Goal: Find specific page/section: Find specific page/section

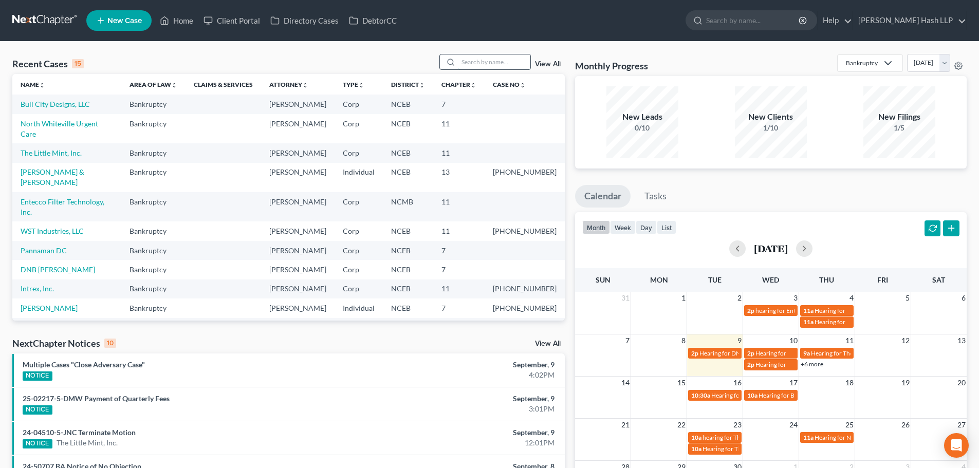
click at [467, 63] on input "search" at bounding box center [494, 61] width 72 height 15
type input "mss"
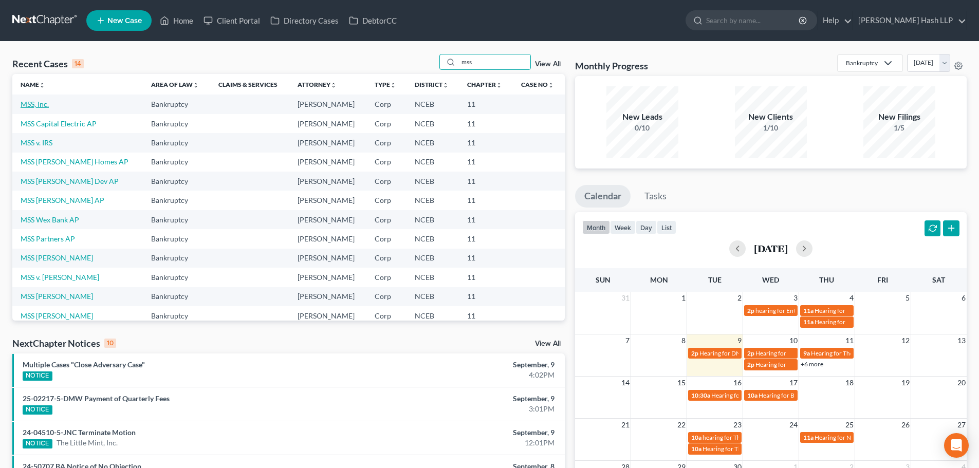
click at [36, 106] on link "MSS, Inc." at bounding box center [35, 104] width 28 height 9
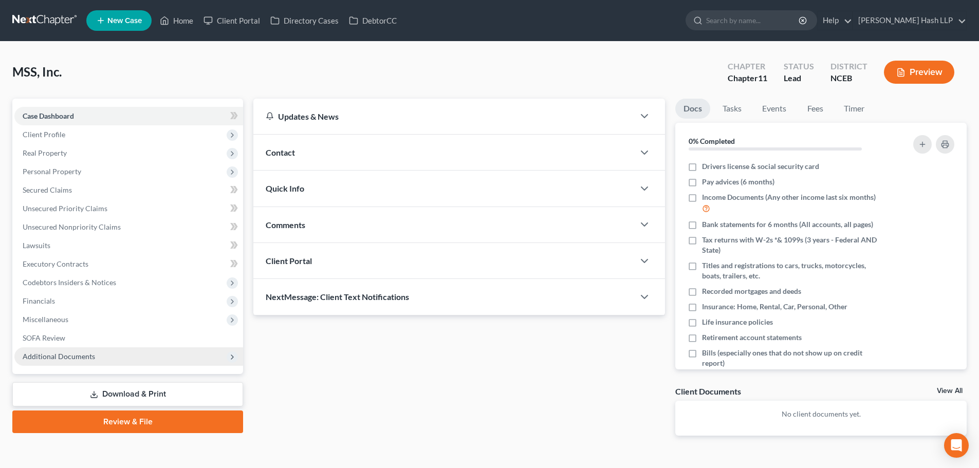
click at [76, 352] on span "Additional Documents" at bounding box center [59, 356] width 72 height 9
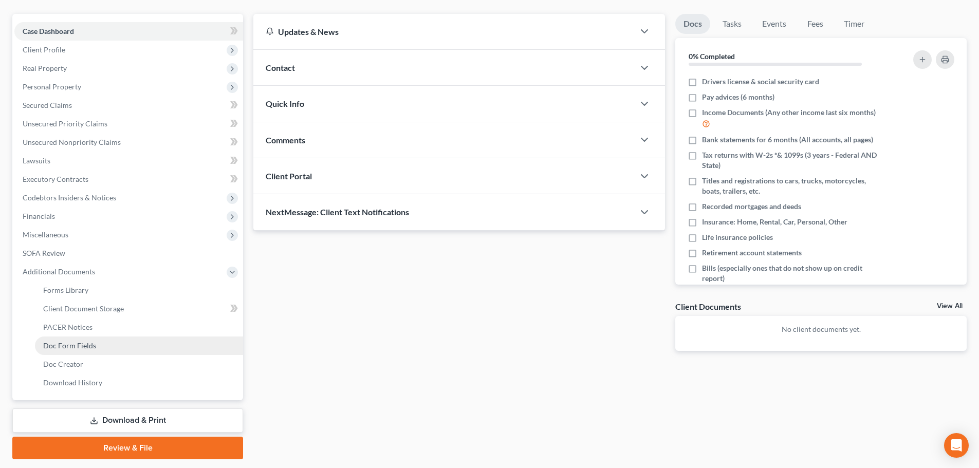
scroll to position [103, 0]
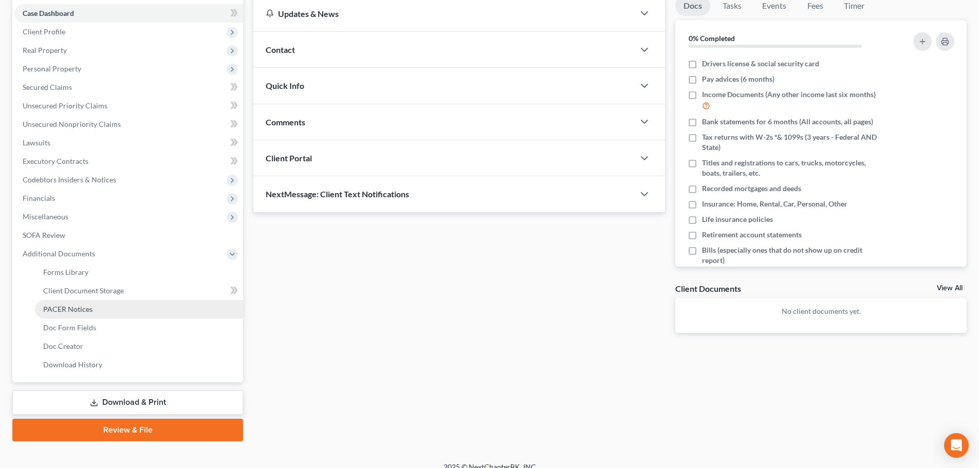
click at [77, 310] on span "PACER Notices" at bounding box center [67, 309] width 49 height 9
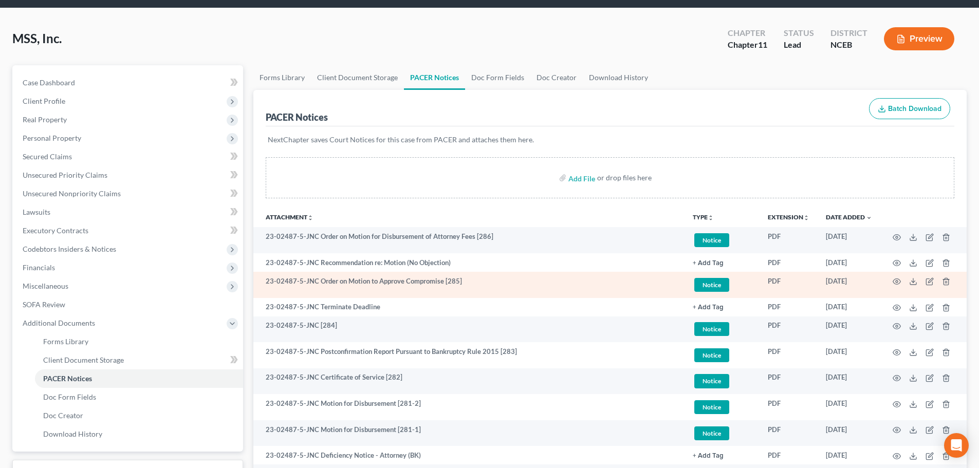
scroll to position [51, 0]
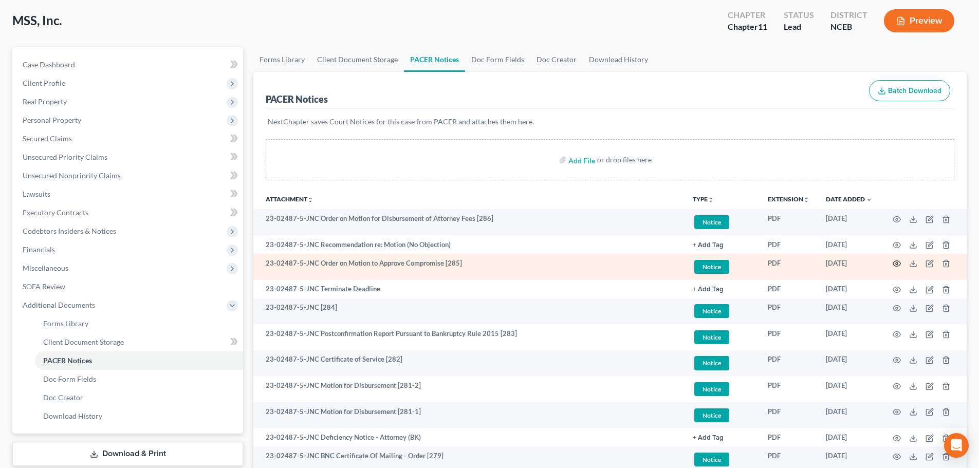
click at [896, 261] on icon "button" at bounding box center [897, 264] width 8 height 6
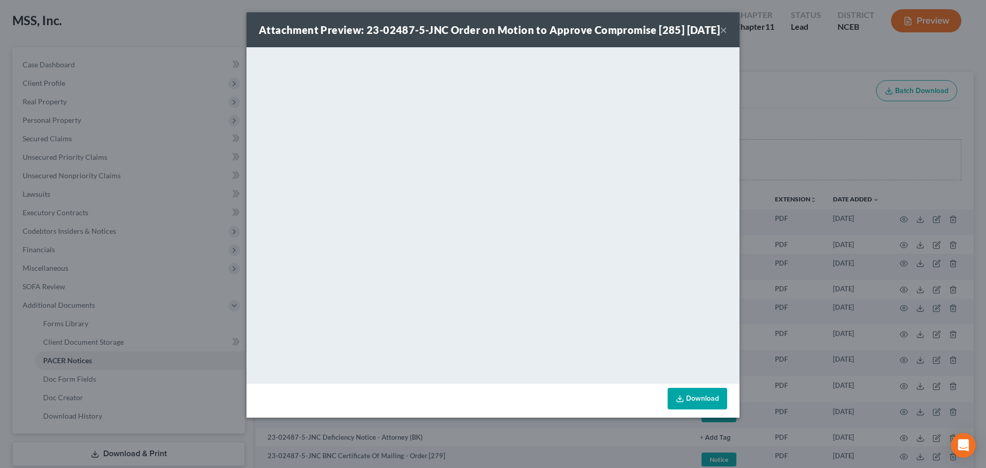
click at [725, 35] on button "×" at bounding box center [723, 30] width 7 height 12
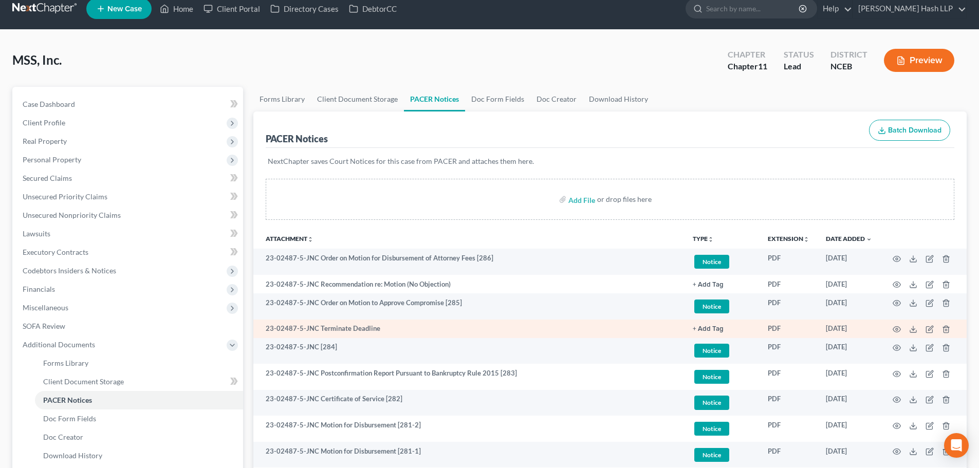
scroll to position [0, 0]
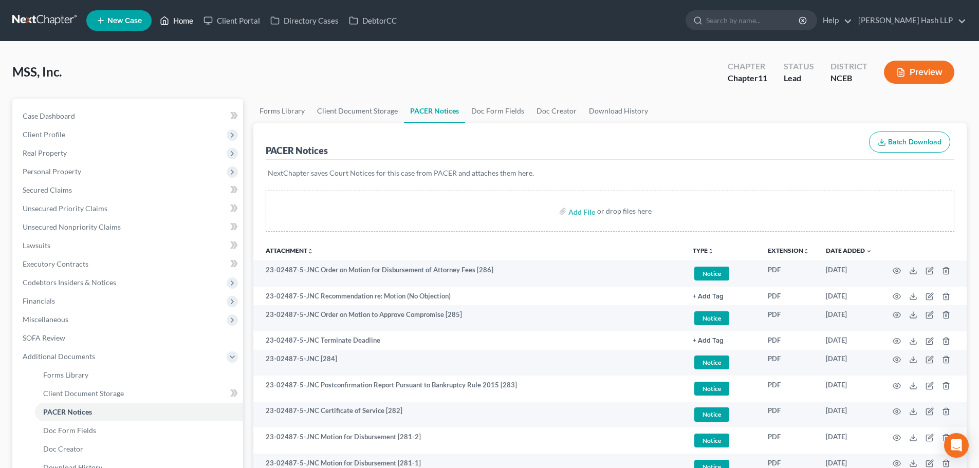
click at [179, 22] on link "Home" at bounding box center [177, 20] width 44 height 18
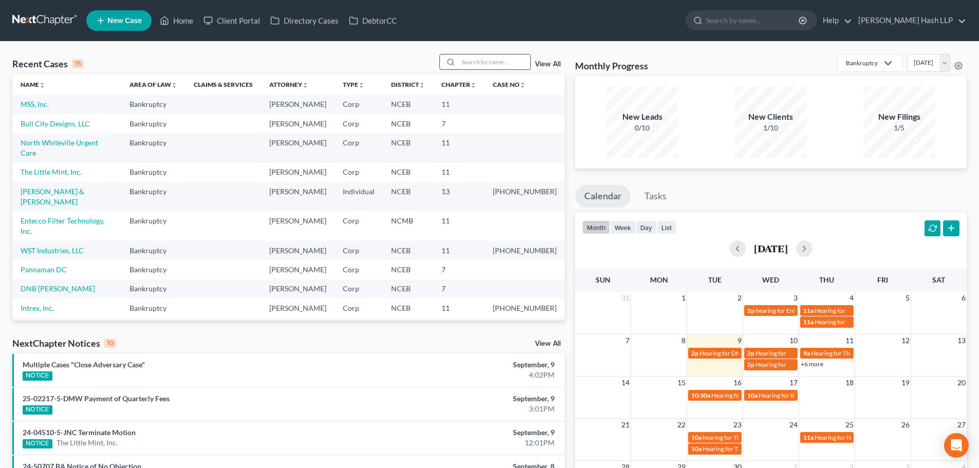
click at [480, 62] on input "search" at bounding box center [494, 61] width 72 height 15
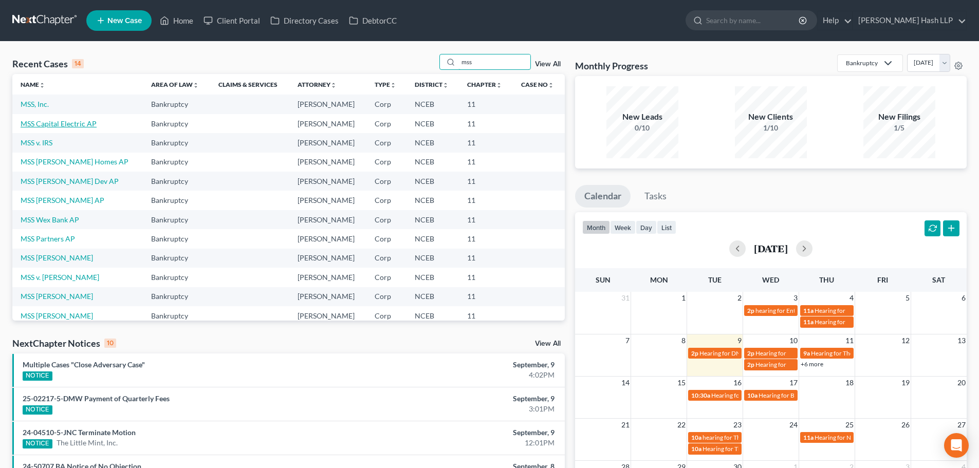
type input "mss"
click at [80, 125] on link "MSS Capital Electric AP" at bounding box center [59, 123] width 76 height 9
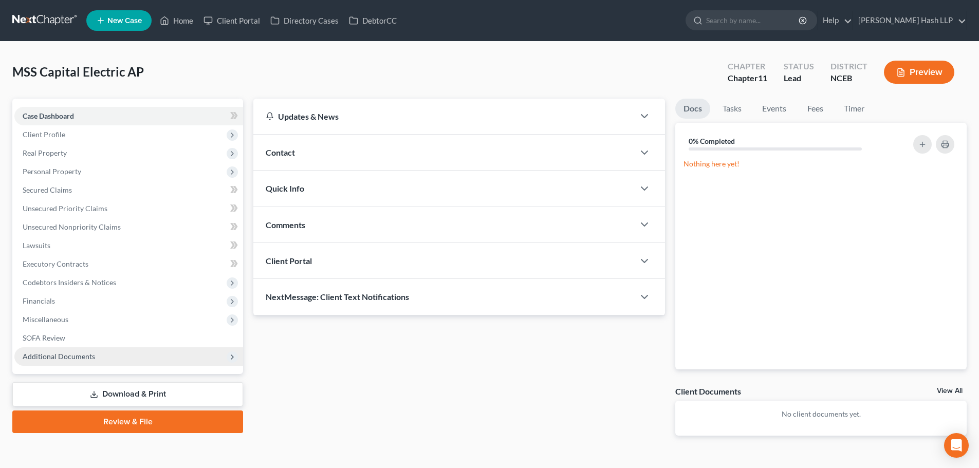
click at [117, 360] on span "Additional Documents" at bounding box center [128, 356] width 229 height 18
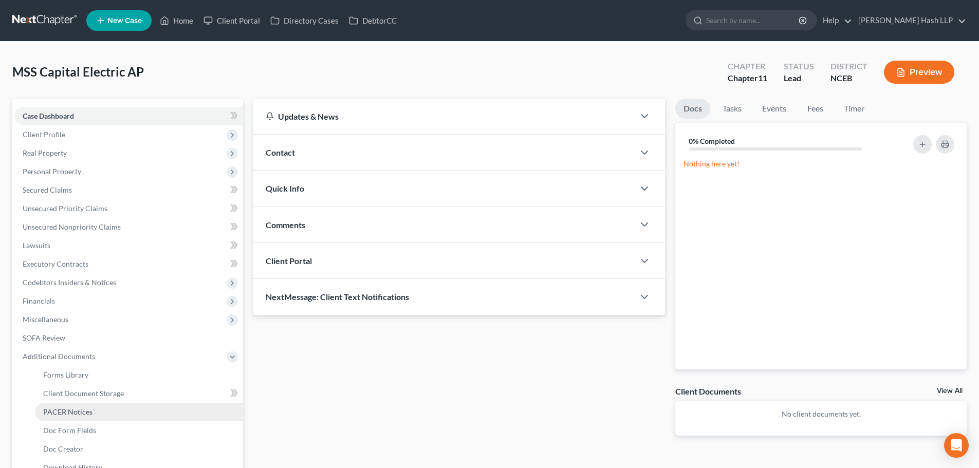
click at [102, 412] on link "PACER Notices" at bounding box center [139, 412] width 208 height 18
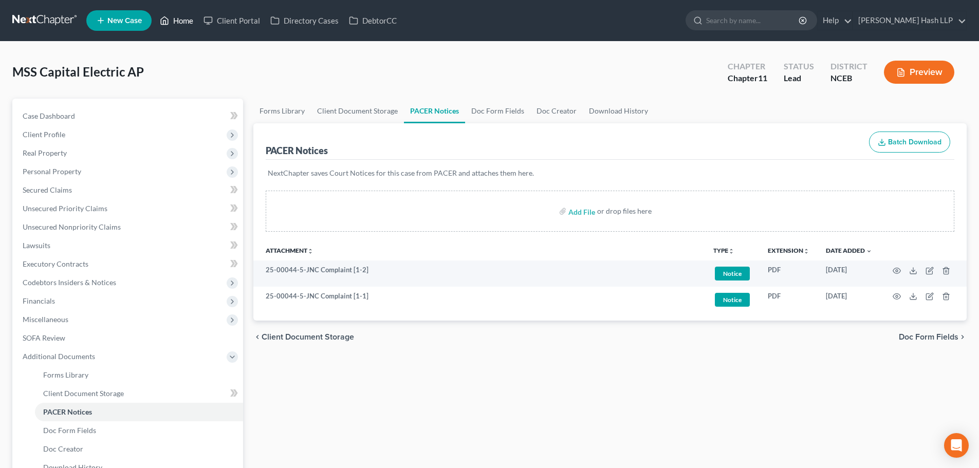
click at [184, 18] on link "Home" at bounding box center [177, 20] width 44 height 18
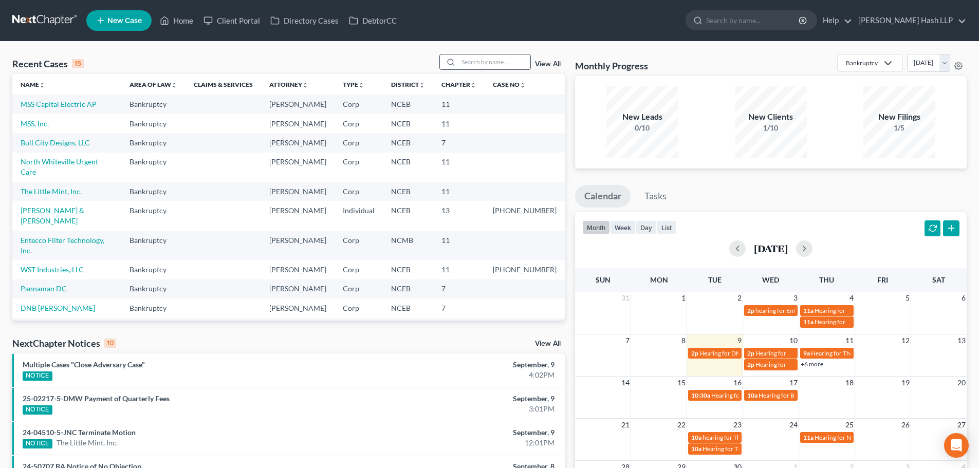
click at [475, 60] on input "search" at bounding box center [494, 61] width 72 height 15
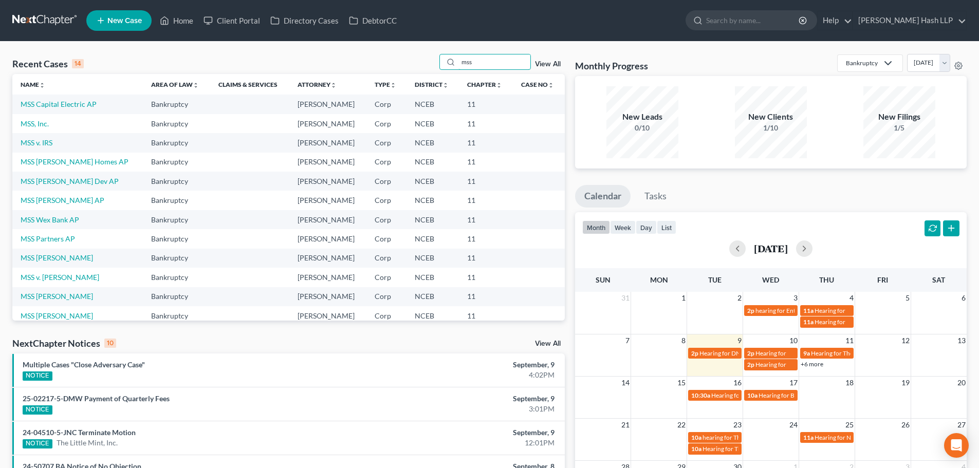
type input "mss"
